Goal: Task Accomplishment & Management: Manage account settings

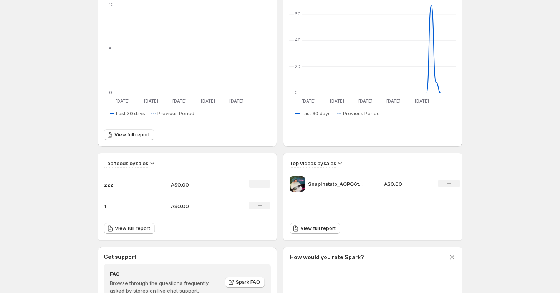
scroll to position [133, 0]
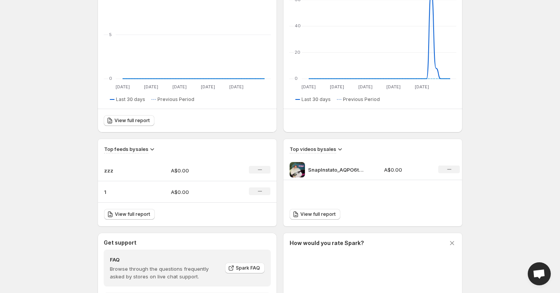
click at [268, 171] on div "No change" at bounding box center [260, 170] width 22 height 8
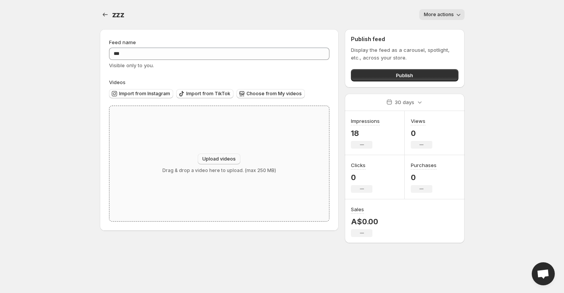
click at [226, 161] on span "Upload videos" at bounding box center [218, 159] width 33 height 6
type input "**********"
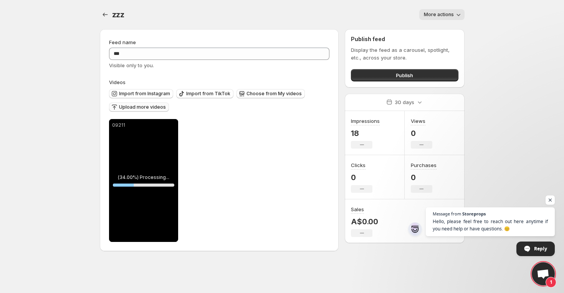
click at [160, 104] on button "Upload more videos" at bounding box center [139, 107] width 60 height 9
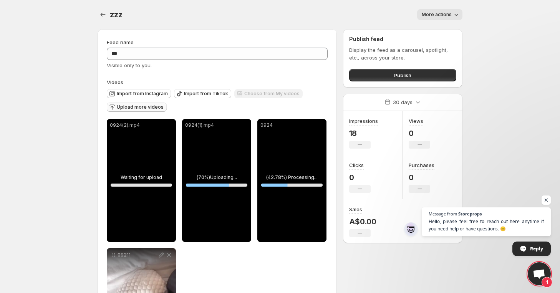
click at [232, 181] on div "0924(1).mp4" at bounding box center [216, 180] width 69 height 123
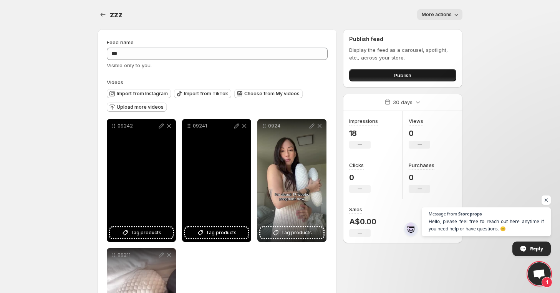
click at [374, 78] on button "Publish" at bounding box center [402, 75] width 107 height 12
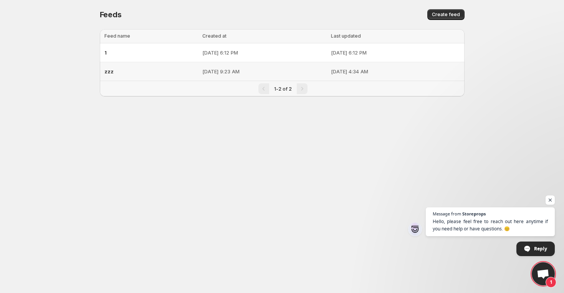
click at [229, 66] on td "[DATE] 9:23 AM" at bounding box center [264, 71] width 129 height 19
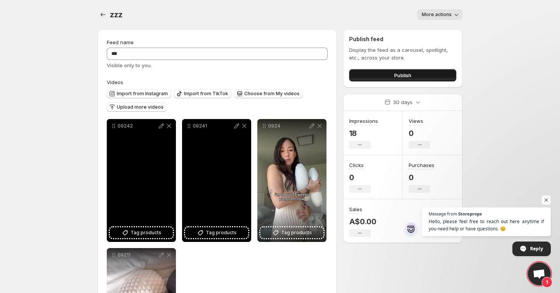
click at [412, 80] on button "Publish" at bounding box center [402, 75] width 107 height 12
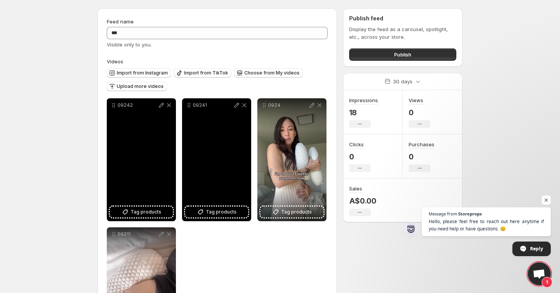
scroll to position [97, 0]
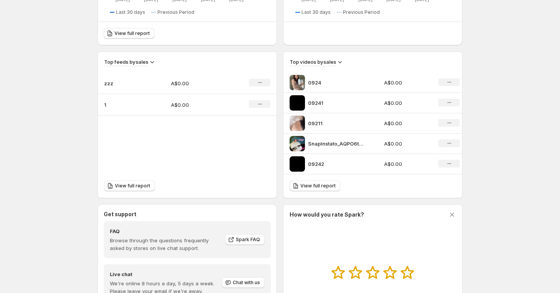
scroll to position [232, 0]
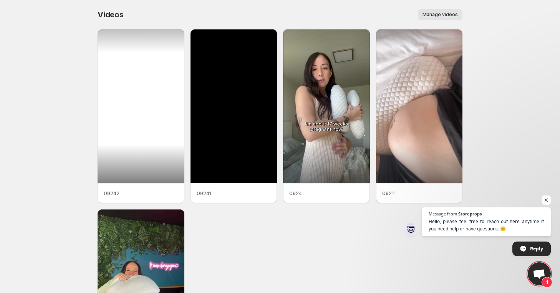
click at [162, 55] on div at bounding box center [141, 106] width 87 height 154
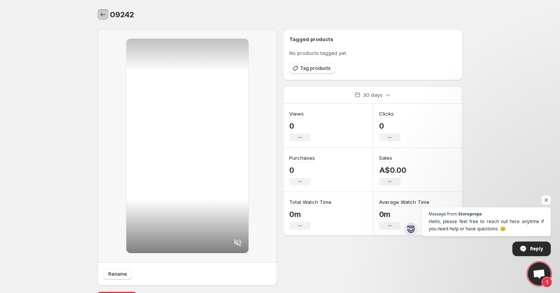
click at [105, 18] on icon "Settings" at bounding box center [103, 15] width 8 height 8
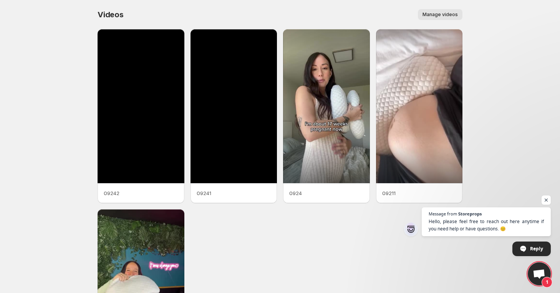
click at [461, 11] on button "Manage videos" at bounding box center [440, 14] width 45 height 11
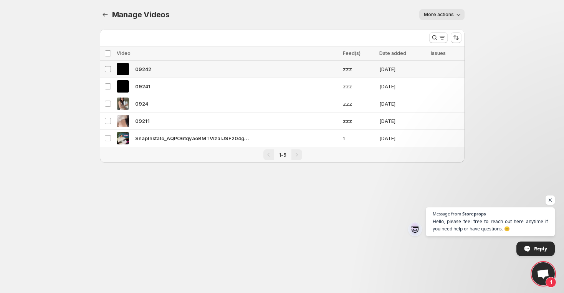
click at [111, 68] on span at bounding box center [108, 69] width 7 height 7
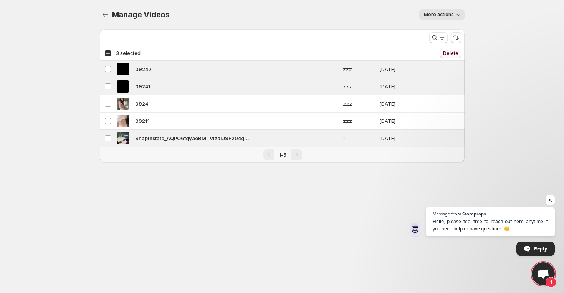
click at [451, 51] on span "Delete" at bounding box center [450, 53] width 15 height 6
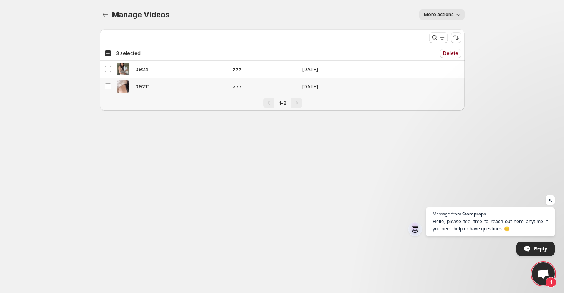
click at [169, 91] on div "09211" at bounding box center [173, 86] width 112 height 12
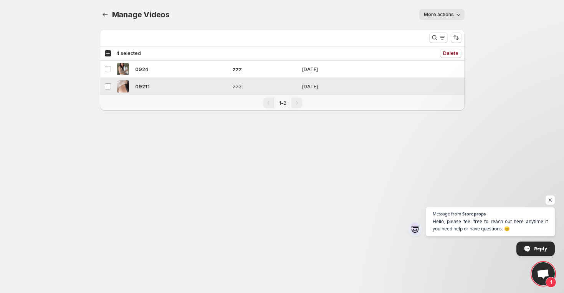
click at [169, 91] on div "09211" at bounding box center [173, 86] width 112 height 12
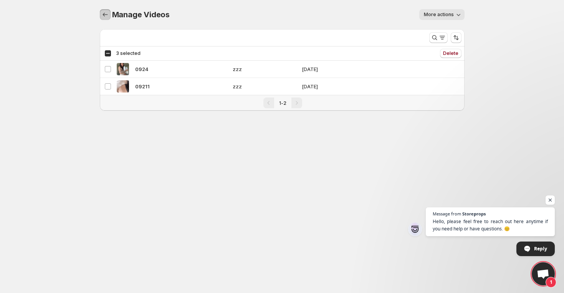
click at [107, 16] on icon "Manage Videos" at bounding box center [105, 15] width 8 height 8
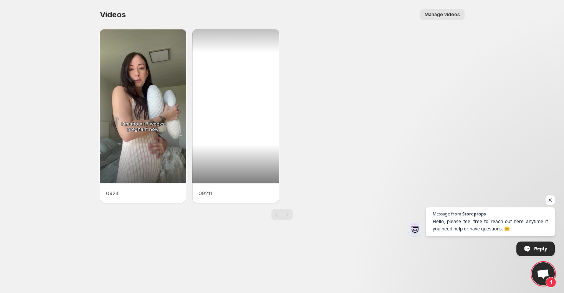
click at [228, 123] on div at bounding box center [236, 106] width 87 height 154
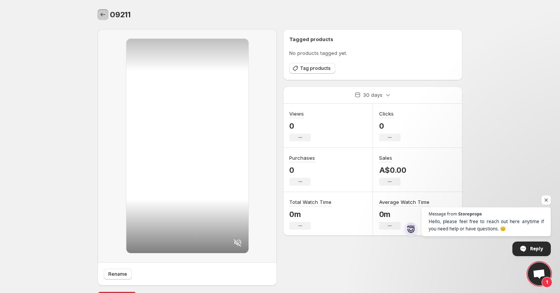
click at [101, 15] on icon "Settings" at bounding box center [103, 15] width 8 height 8
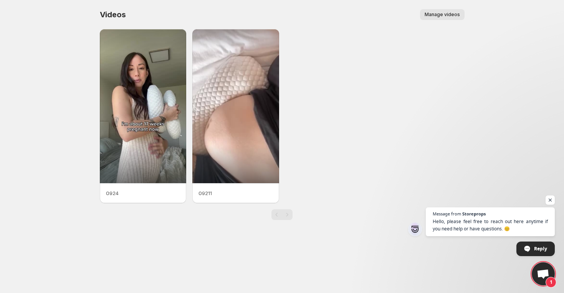
click at [436, 17] on span "Manage videos" at bounding box center [442, 15] width 35 height 6
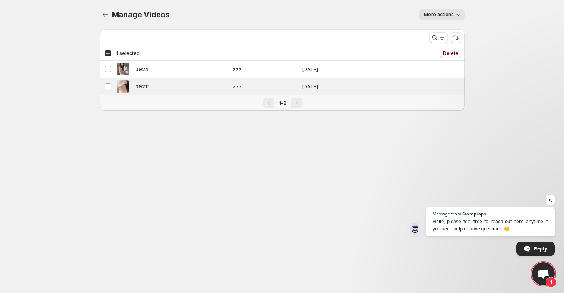
click at [458, 51] on span "Delete" at bounding box center [450, 53] width 15 height 6
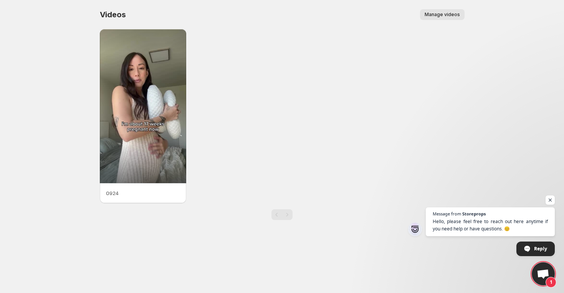
click at [441, 15] on span "Manage videos" at bounding box center [442, 15] width 35 height 6
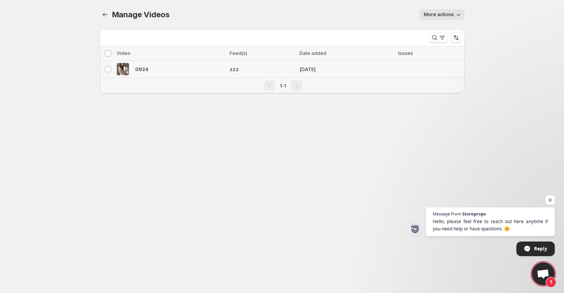
click at [321, 66] on td "[DATE]" at bounding box center [346, 69] width 99 height 17
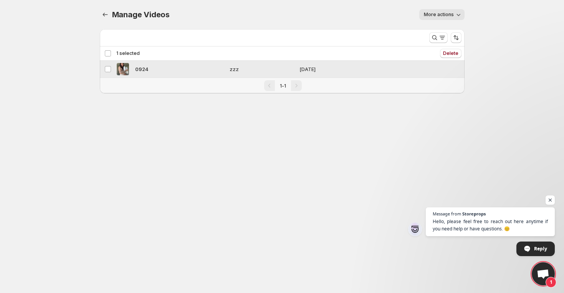
click at [235, 68] on span "zzz" at bounding box center [262, 69] width 65 height 8
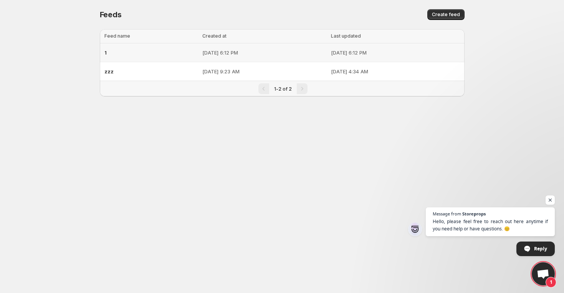
click at [202, 54] on p "[DATE] 6:12 PM" at bounding box center [264, 53] width 124 height 8
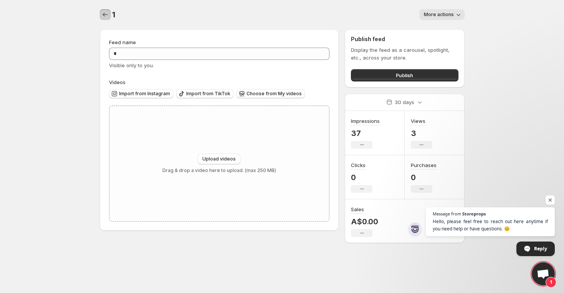
click at [108, 13] on icon "Settings" at bounding box center [105, 15] width 8 height 8
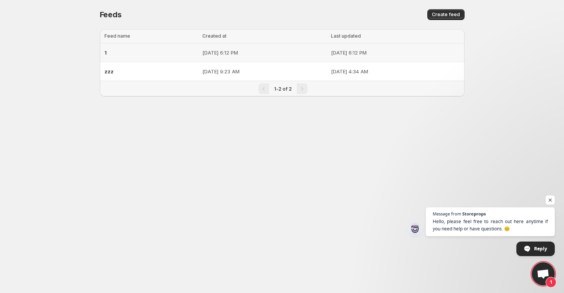
click at [105, 52] on span "1" at bounding box center [106, 53] width 2 height 6
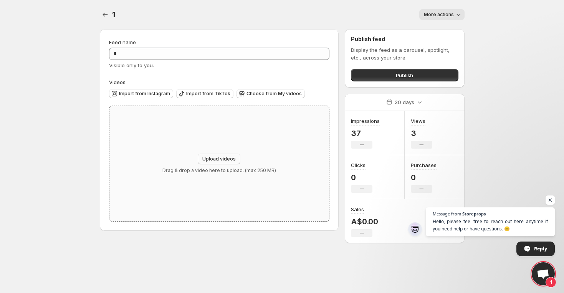
click at [236, 158] on button "Upload videos" at bounding box center [219, 159] width 43 height 11
type input "**********"
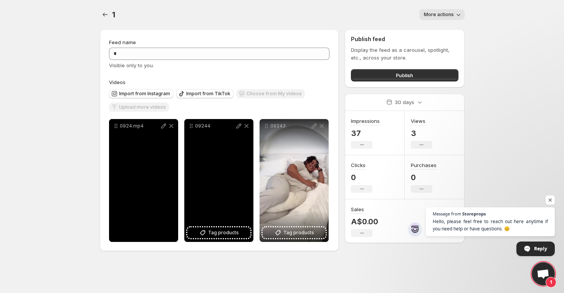
click at [240, 195] on div "09244" at bounding box center [218, 180] width 69 height 123
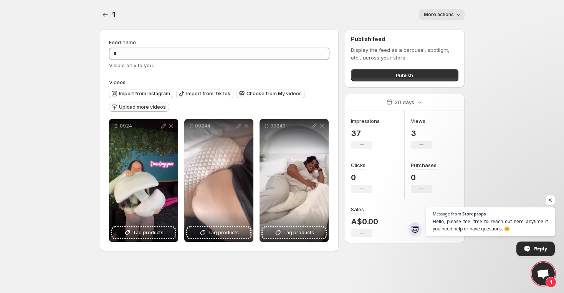
click at [158, 110] on span "Upload more videos" at bounding box center [142, 107] width 47 height 6
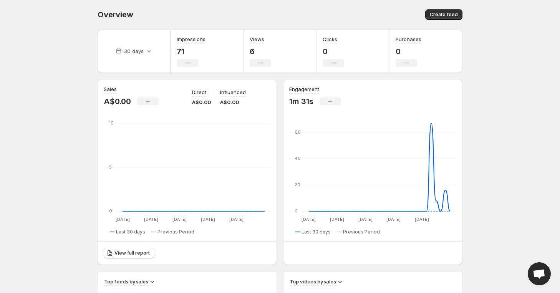
click at [541, 275] on span "Open chat" at bounding box center [539, 274] width 13 height 11
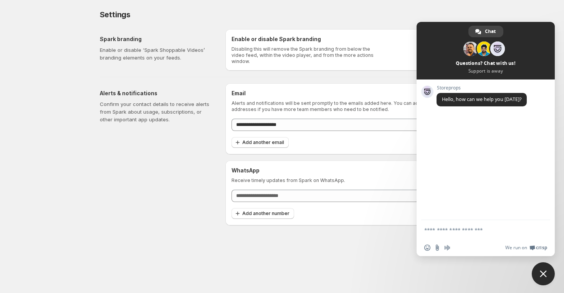
click at [470, 12] on div "**********" at bounding box center [282, 113] width 383 height 226
click at [539, 270] on span "Close chat" at bounding box center [543, 273] width 23 height 23
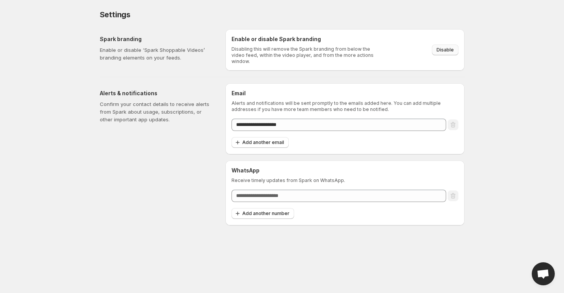
click at [450, 47] on span "Disable" at bounding box center [445, 50] width 17 height 6
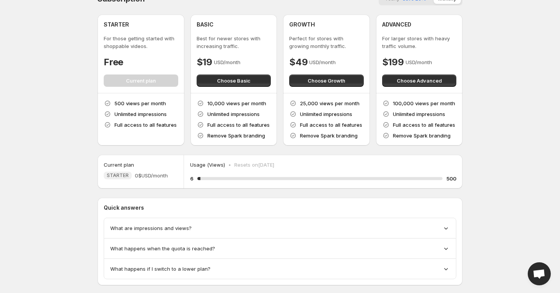
scroll to position [30, 0]
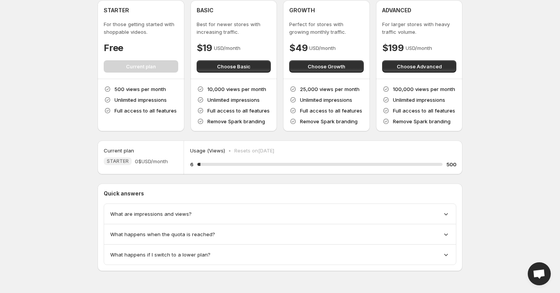
click at [163, 233] on span "What happens when the quota is reached?" at bounding box center [162, 235] width 105 height 8
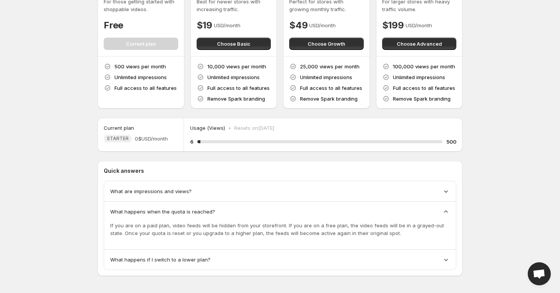
scroll to position [58, 0]
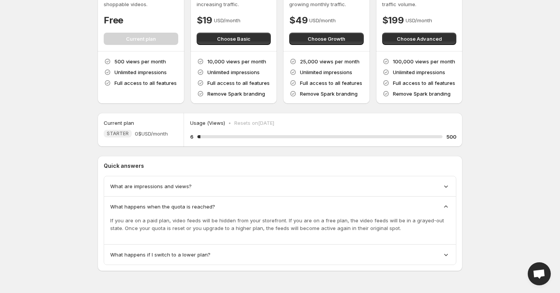
click at [155, 265] on div "Quick answers What are impressions and views? What happens when the quota is re…" at bounding box center [280, 213] width 365 height 115
click at [155, 253] on span "What happens if I switch to a lower plan?" at bounding box center [160, 255] width 100 height 8
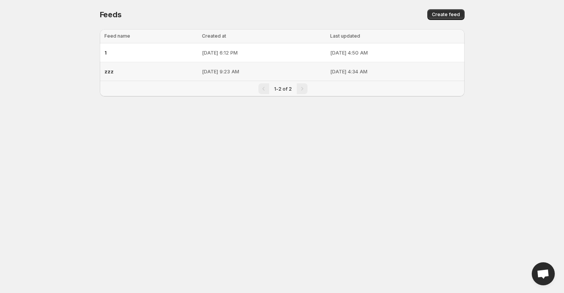
click at [257, 74] on p "[DATE] 9:23 AM" at bounding box center [264, 72] width 124 height 8
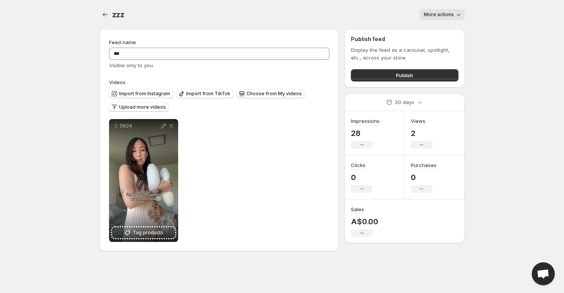
click at [436, 17] on span "More actions" at bounding box center [439, 15] width 30 height 6
click at [433, 30] on span "Delete" at bounding box center [432, 31] width 15 height 6
